Goal: Task Accomplishment & Management: Manage account settings

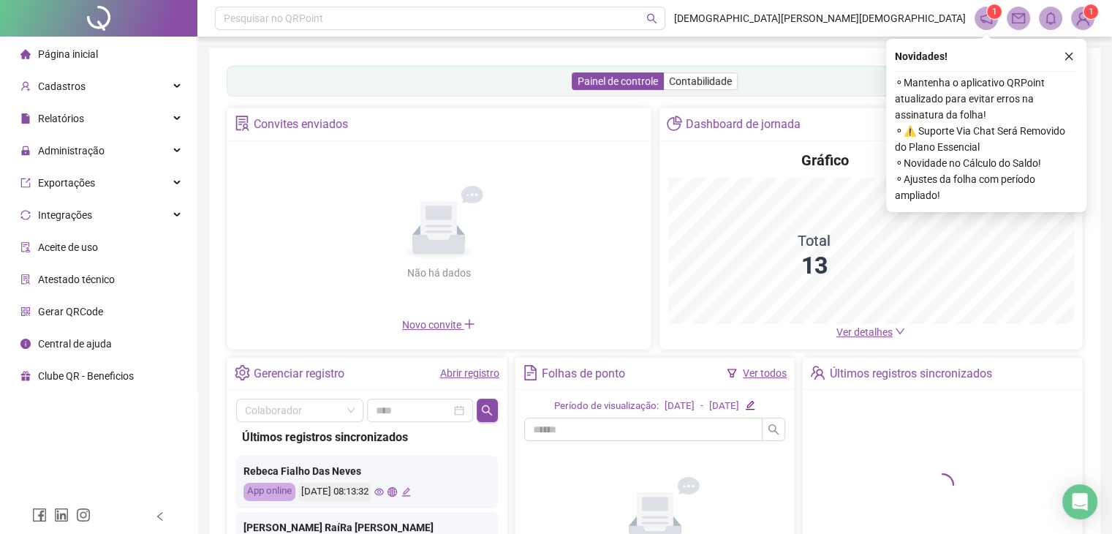
drag, startPoint x: 1066, startPoint y: 59, endPoint x: 1056, endPoint y: 58, distance: 9.6
click at [1059, 58] on div "Novidades !" at bounding box center [986, 57] width 183 height 18
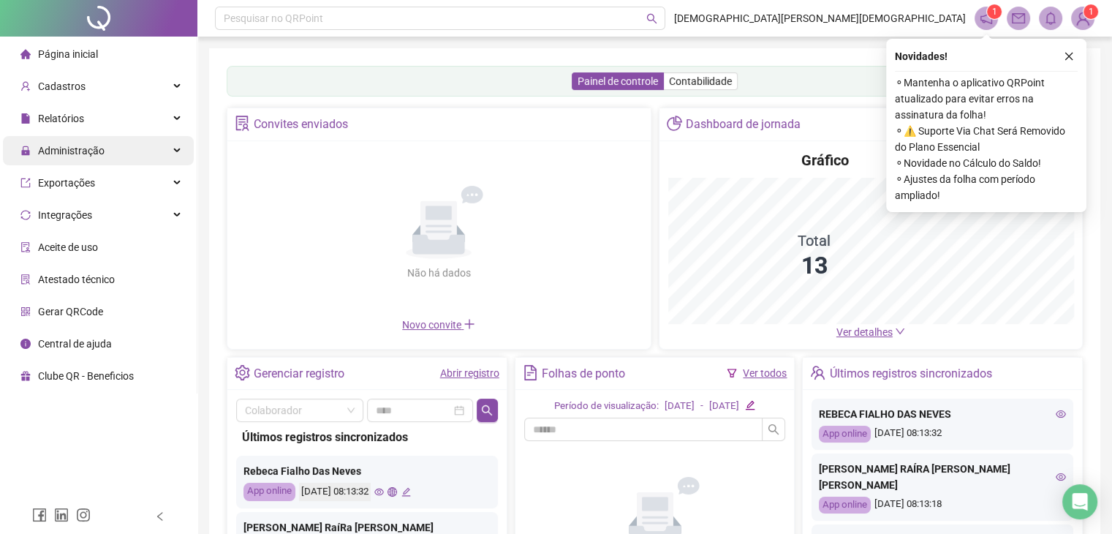
drag, startPoint x: 78, startPoint y: 151, endPoint x: 69, endPoint y: 159, distance: 12.4
click at [76, 152] on span "Administração" at bounding box center [71, 151] width 67 height 12
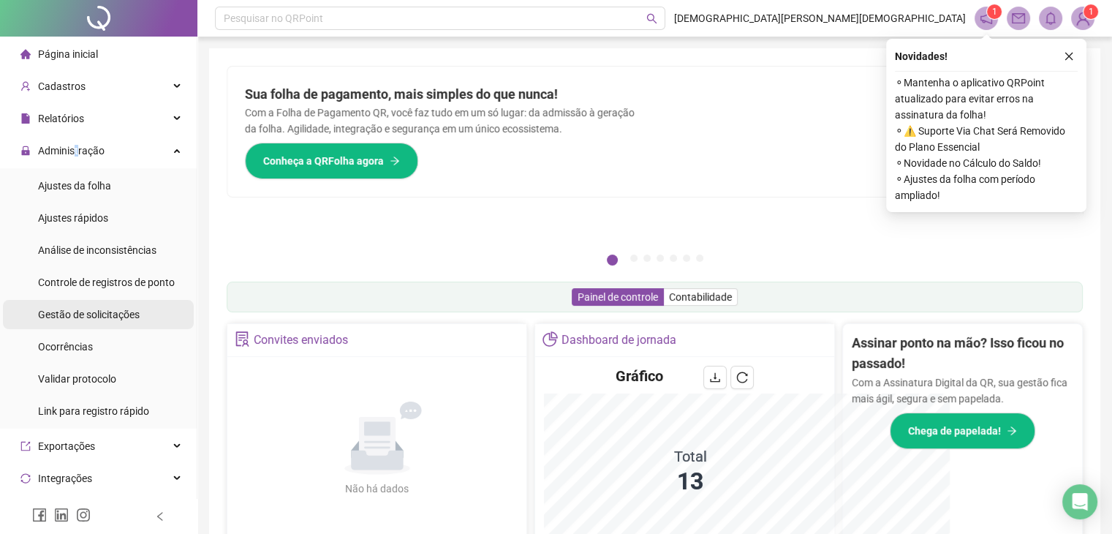
click at [83, 314] on span "Gestão de solicitações" at bounding box center [89, 315] width 102 height 12
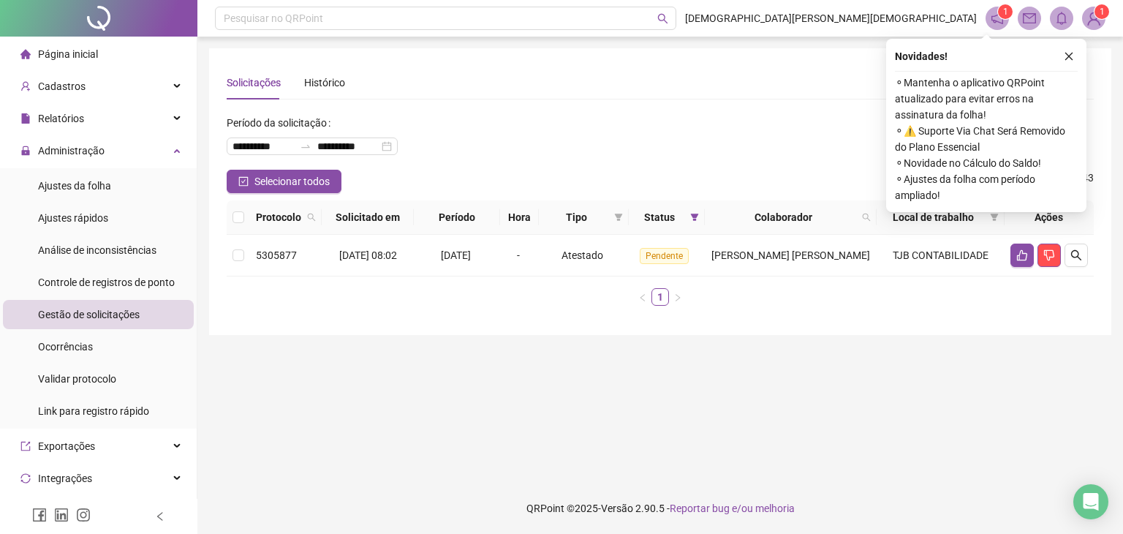
click at [1070, 51] on icon "close" at bounding box center [1069, 56] width 10 height 10
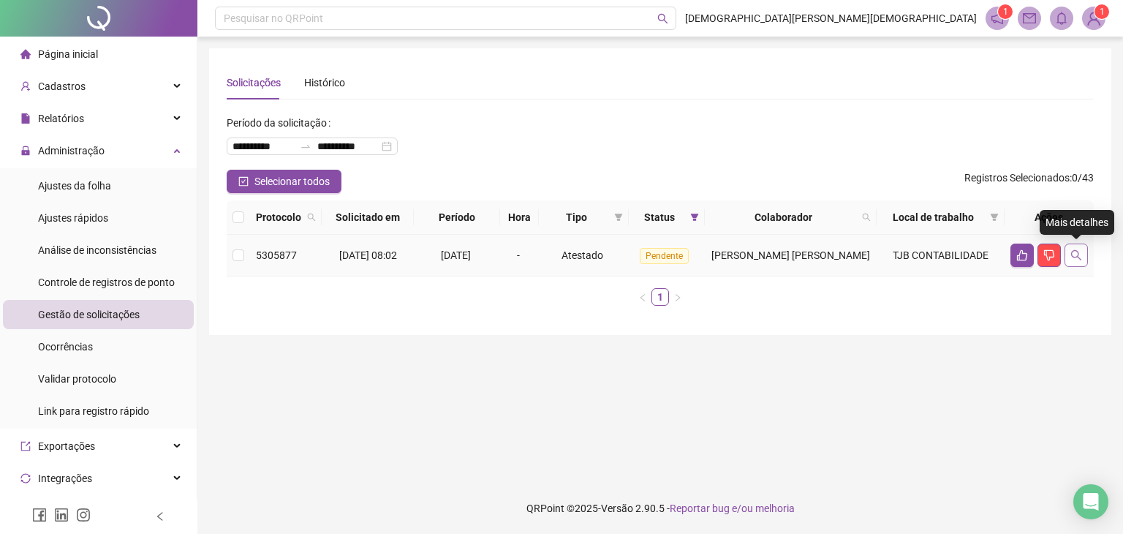
click at [1074, 254] on icon "search" at bounding box center [1077, 255] width 12 height 12
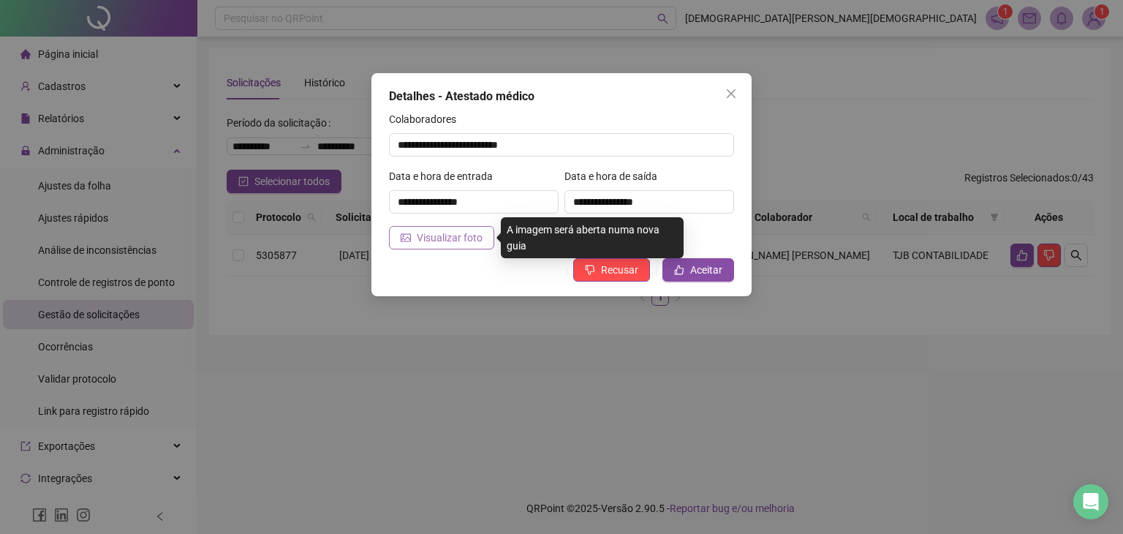
click at [445, 238] on span "Visualizar foto" at bounding box center [450, 238] width 66 height 16
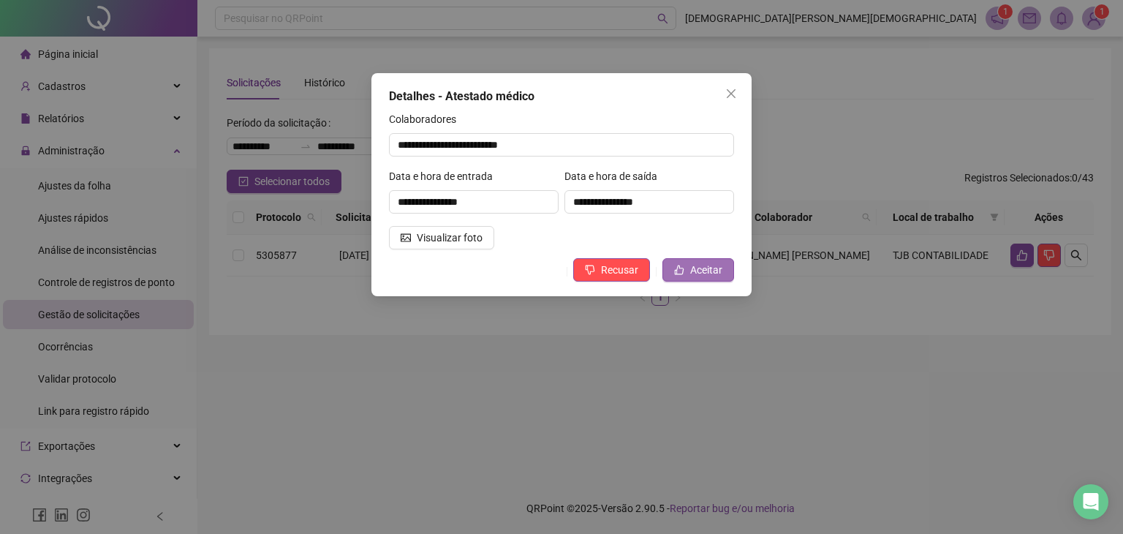
click at [700, 271] on span "Aceitar" at bounding box center [706, 270] width 32 height 16
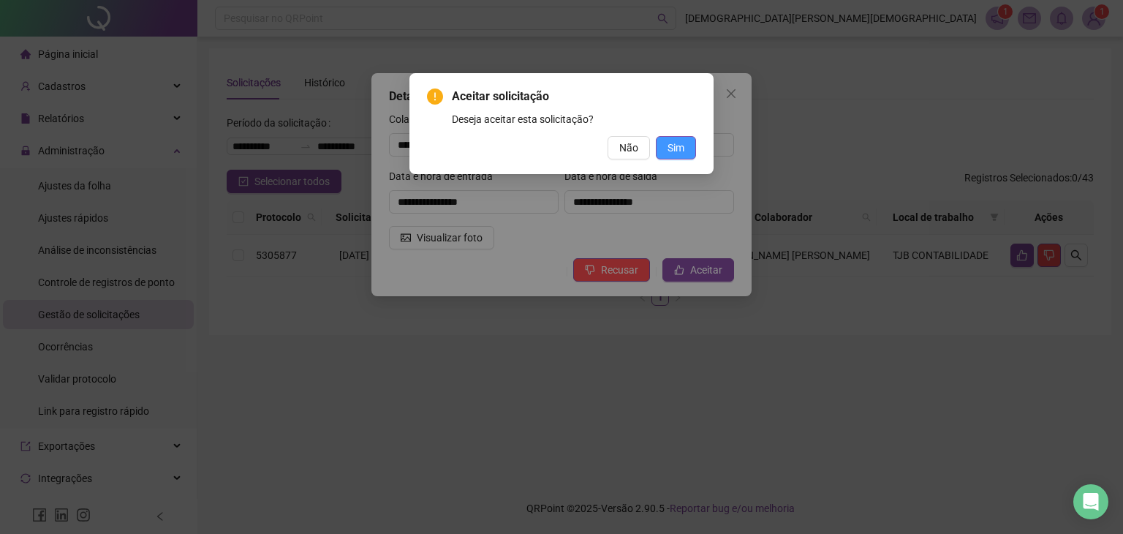
click at [675, 147] on span "Sim" at bounding box center [676, 148] width 17 height 16
click at [679, 147] on span "Sim" at bounding box center [676, 148] width 17 height 16
drag, startPoint x: 674, startPoint y: 142, endPoint x: 671, endPoint y: 150, distance: 8.8
click at [674, 144] on span "Sim" at bounding box center [676, 148] width 17 height 16
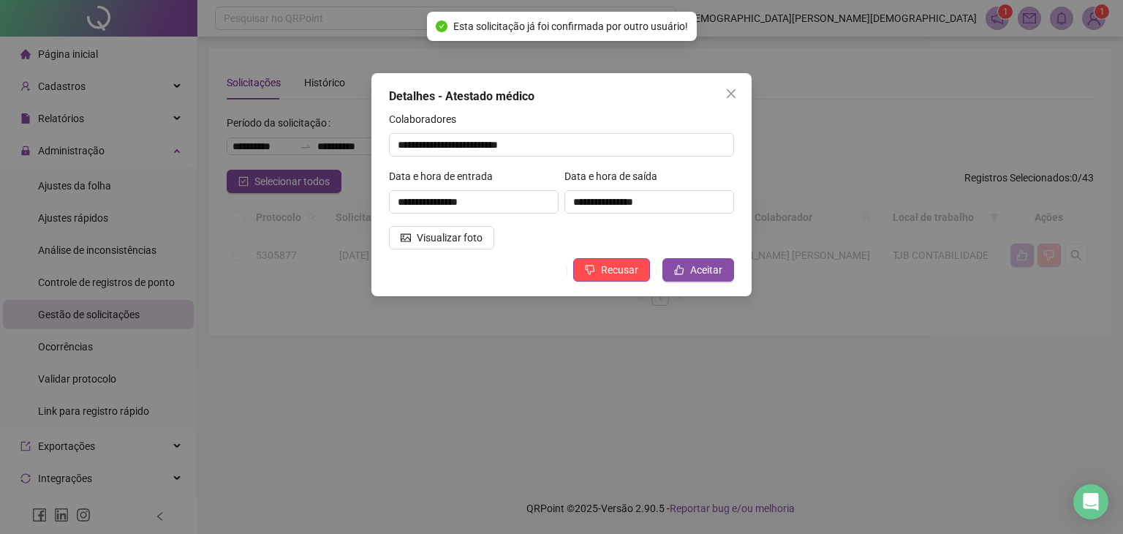
click at [731, 88] on div "**********" at bounding box center [561, 267] width 1123 height 534
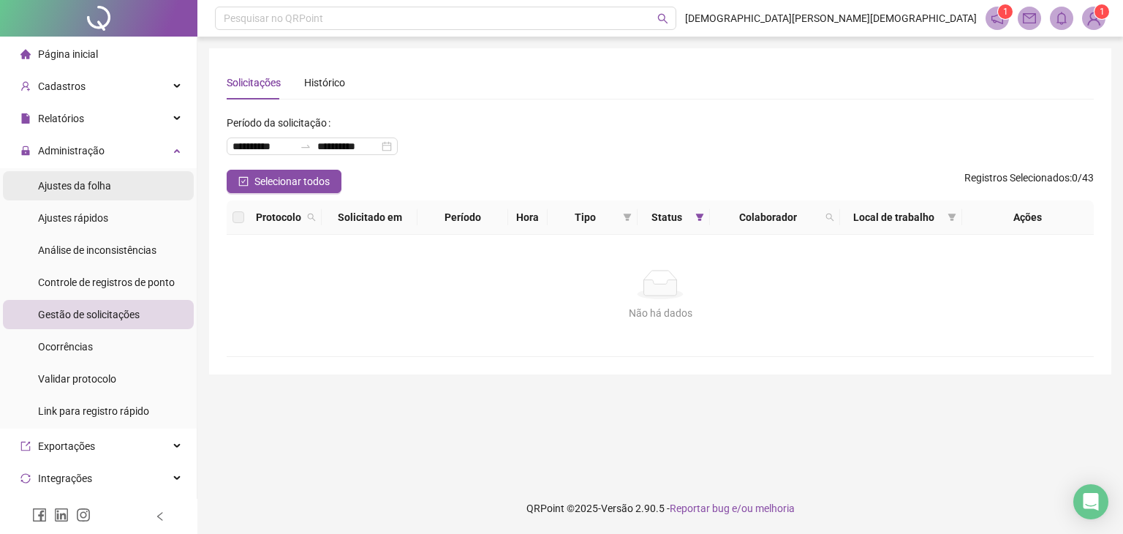
click at [87, 187] on span "Ajustes da folha" at bounding box center [74, 186] width 73 height 12
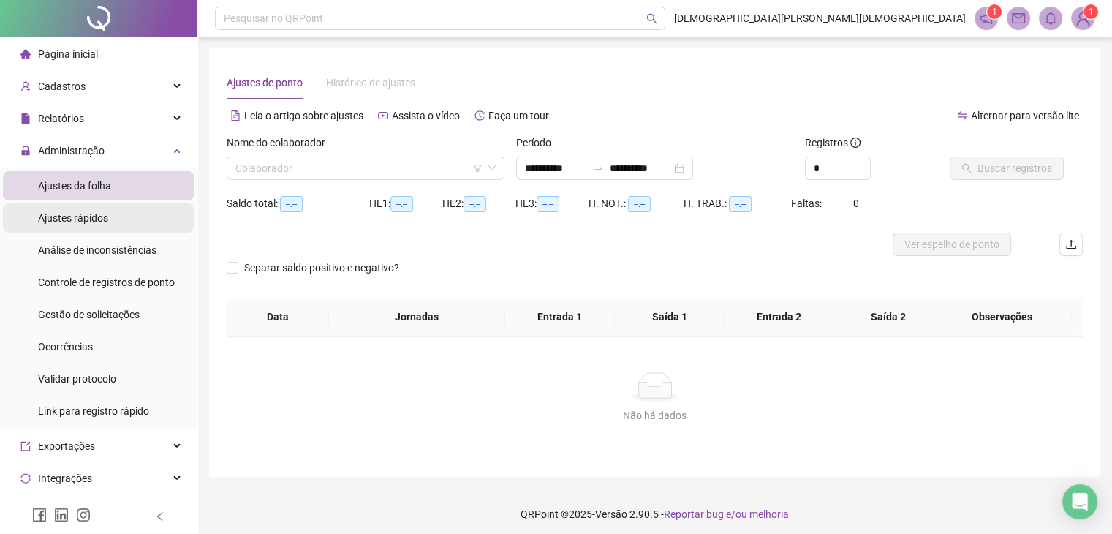
type input "**********"
click at [381, 161] on input "search" at bounding box center [358, 168] width 247 height 22
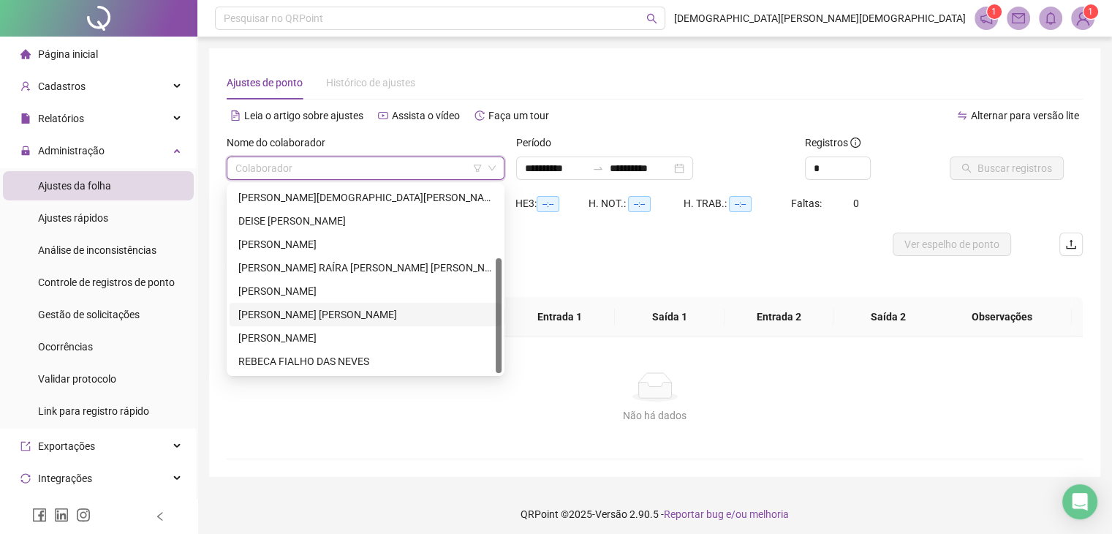
scroll to position [6, 0]
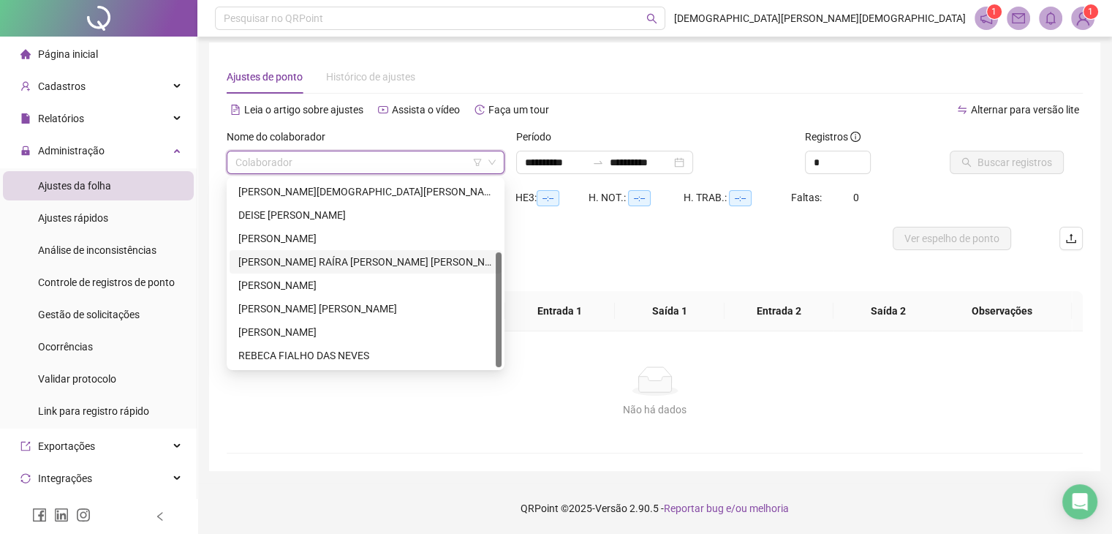
click at [284, 264] on div "[PERSON_NAME] RAÍRA [PERSON_NAME] [PERSON_NAME]" at bounding box center [365, 262] width 255 height 16
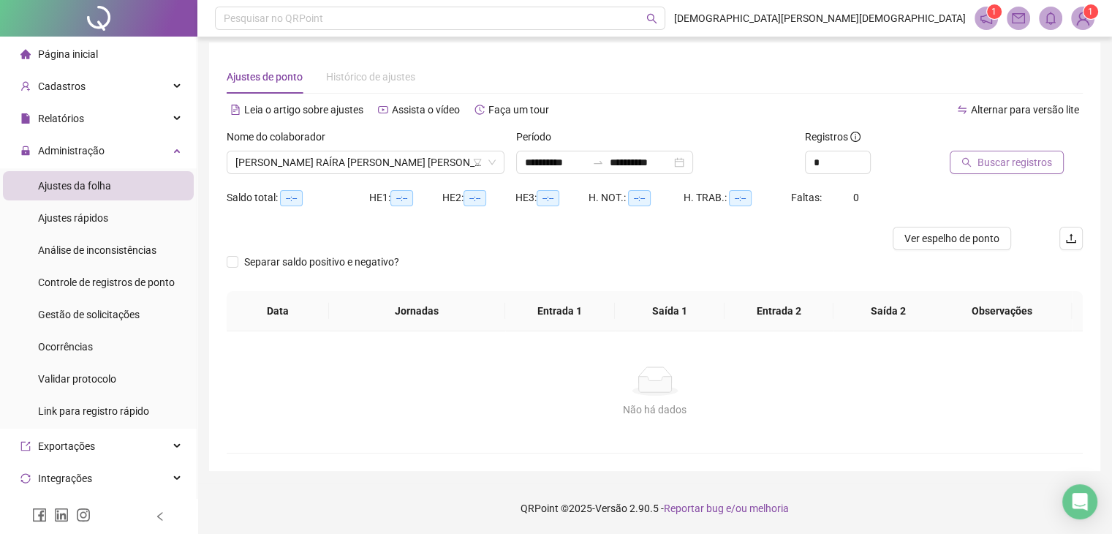
click at [998, 159] on span "Buscar registros" at bounding box center [1015, 162] width 75 height 16
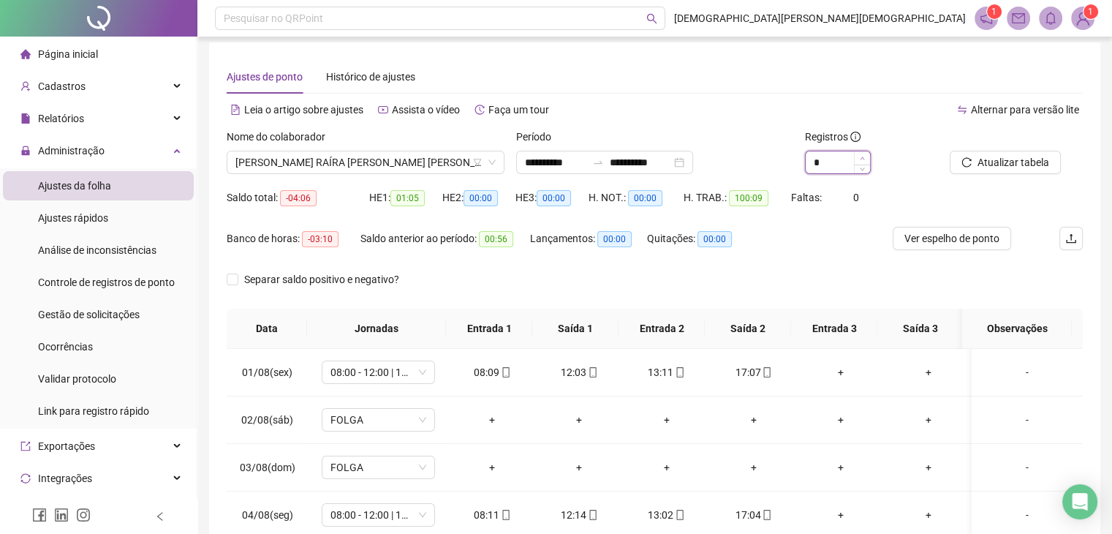
click at [856, 154] on span "Increase Value" at bounding box center [862, 157] width 16 height 13
click at [859, 159] on span "Increase Value" at bounding box center [862, 157] width 16 height 13
click at [860, 159] on span "Increase Value" at bounding box center [862, 157] width 16 height 13
type input "**"
click at [860, 159] on icon "up" at bounding box center [862, 158] width 5 height 5
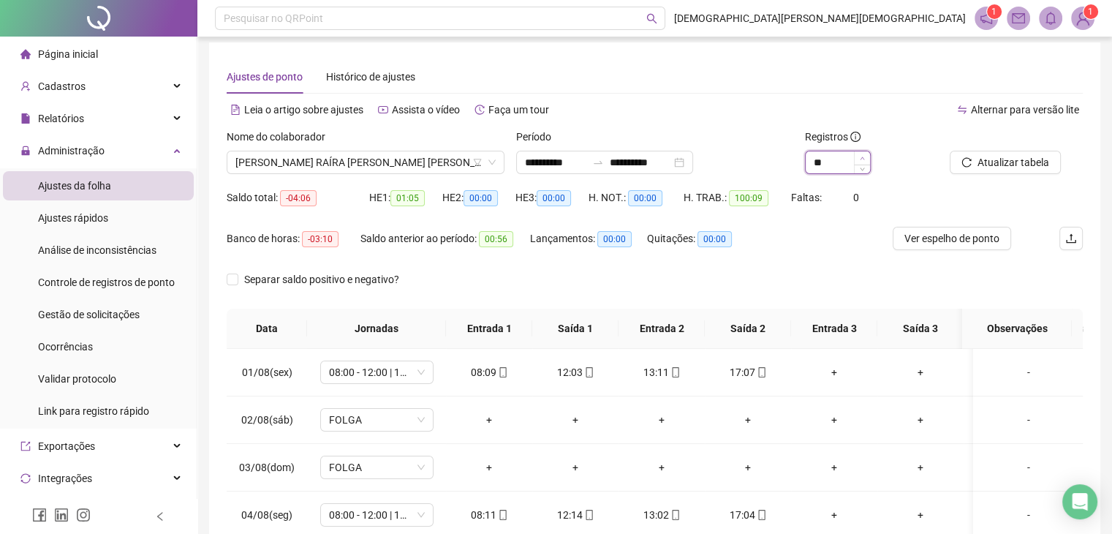
click at [860, 159] on icon "up" at bounding box center [862, 158] width 5 height 5
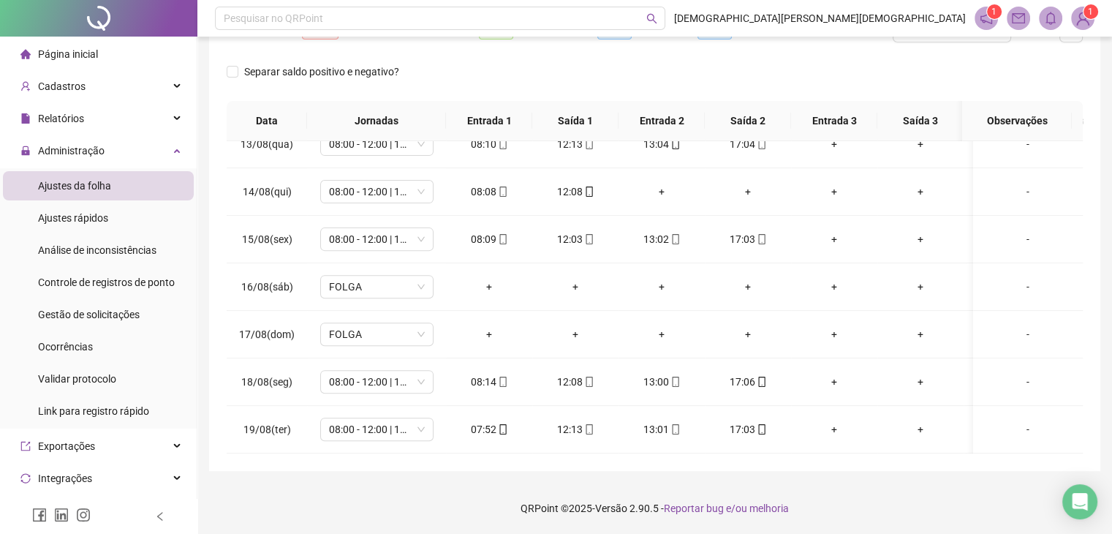
scroll to position [599, 0]
